Goal: Find specific page/section: Find specific page/section

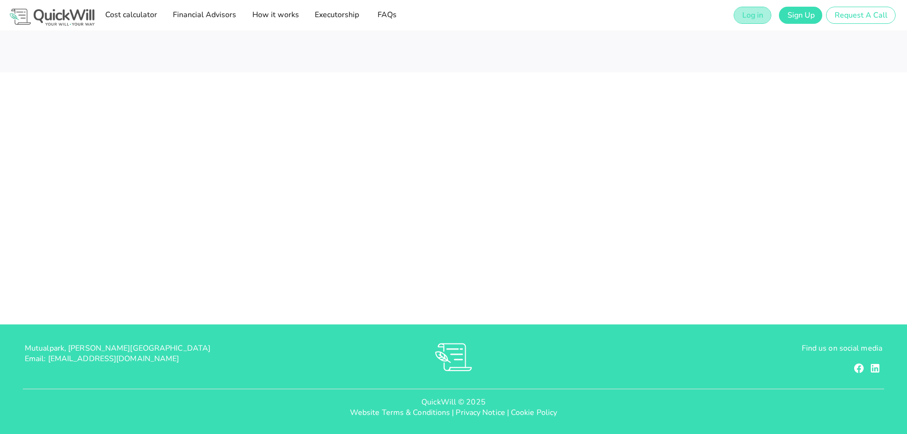
click at [752, 12] on span "Log in" at bounding box center [752, 15] width 21 height 10
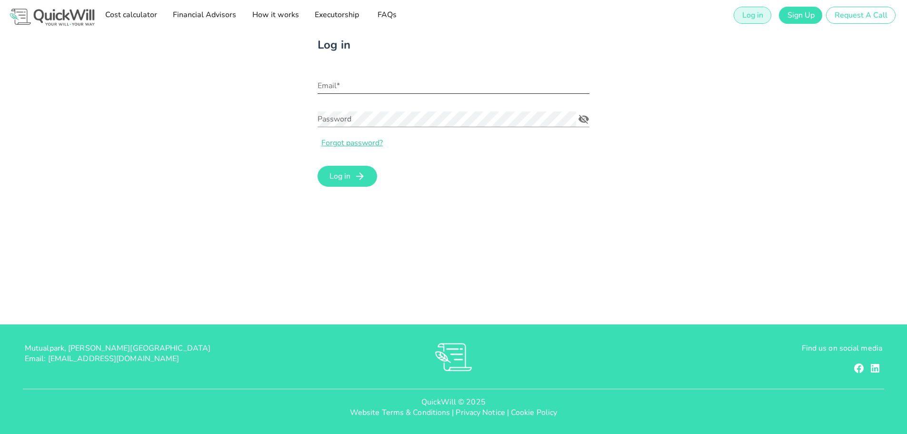
click at [388, 88] on input "Email*" at bounding box center [454, 85] width 272 height 15
type input "[PERSON_NAME][EMAIL_ADDRESS][MEDICAL_DATA][DOMAIN_NAME]"
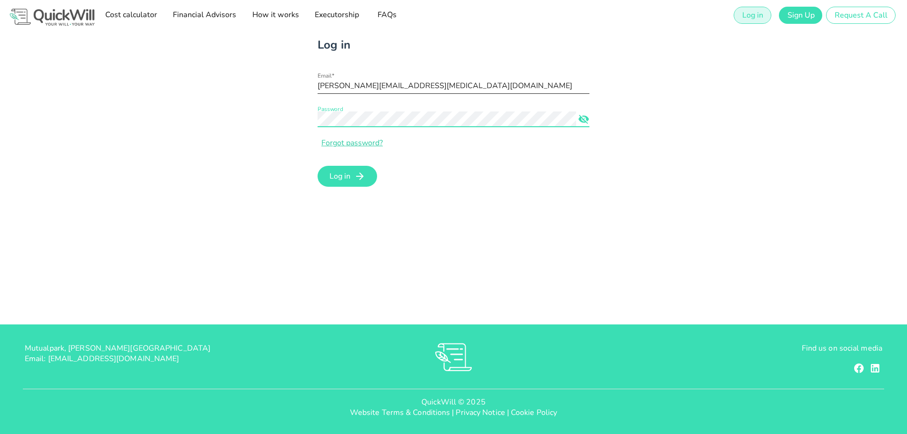
click at [318, 166] on button "Log in" at bounding box center [348, 176] width 60 height 21
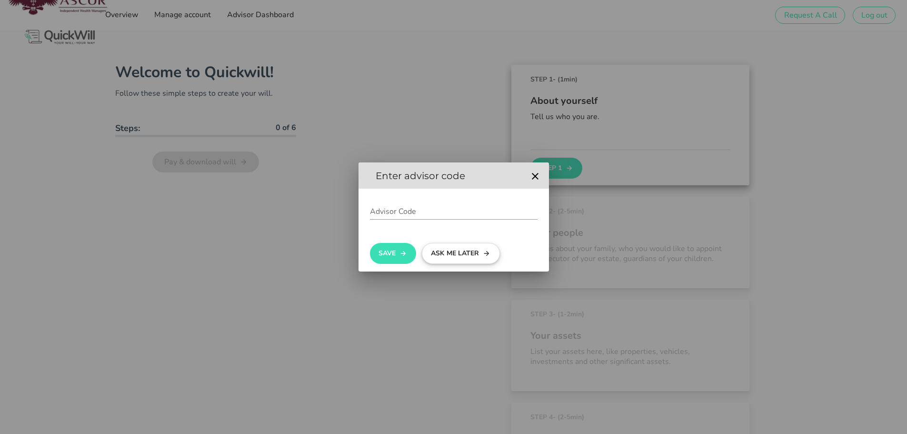
click at [451, 260] on button "Ask me later" at bounding box center [461, 253] width 78 height 21
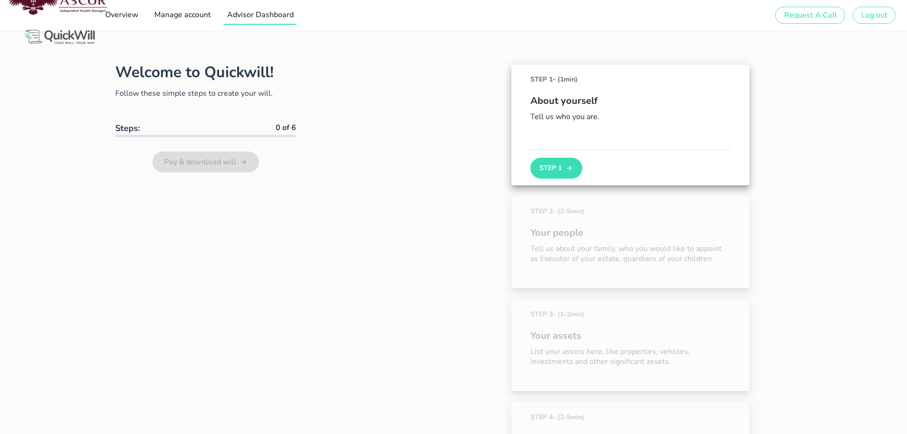
click at [277, 10] on span "Advisor Dashboard" at bounding box center [259, 15] width 67 height 10
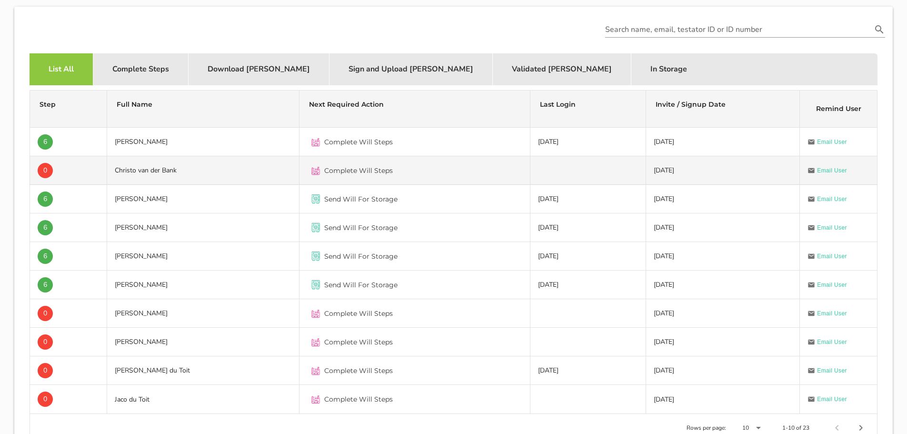
scroll to position [286, 0]
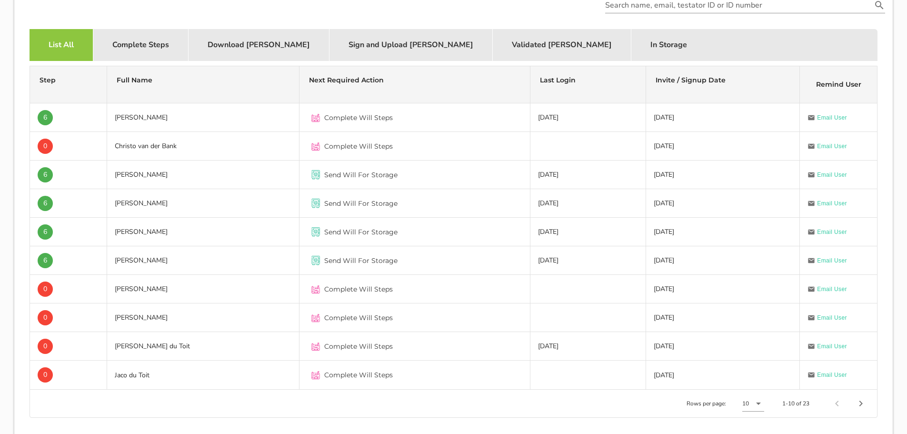
click at [184, 210] on td "[PERSON_NAME]" at bounding box center [203, 203] width 192 height 29
